Goal: Find specific page/section: Find specific page/section

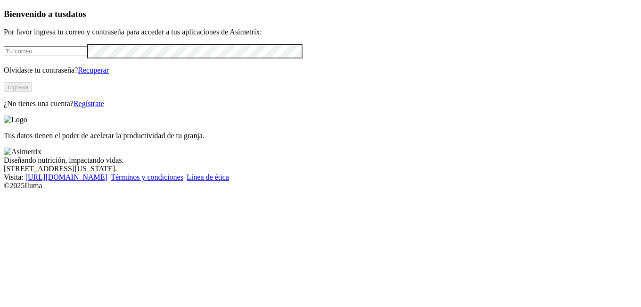
type input "[EMAIL_ADDRESS][DOMAIN_NAME]"
click at [32, 92] on button "Ingresa" at bounding box center [18, 87] width 28 height 10
